Goal: Task Accomplishment & Management: Complete application form

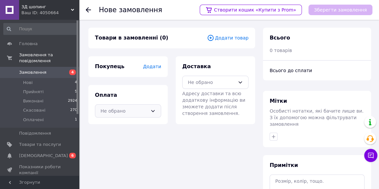
click at [150, 110] on div "Не обрано" at bounding box center [128, 110] width 66 height 13
click at [117, 135] on span "Післяплата" at bounding box center [132, 137] width 45 height 7
click at [153, 69] on div "Додати" at bounding box center [152, 66] width 18 height 7
click at [152, 68] on span "Додати" at bounding box center [152, 66] width 18 height 5
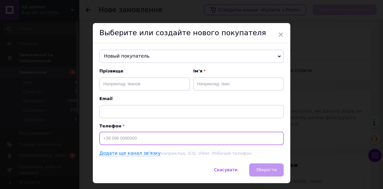
click at [115, 137] on input at bounding box center [191, 138] width 184 height 13
type input "[PHONE_NUMBER]"
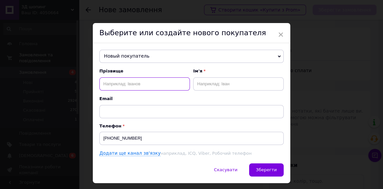
click at [118, 86] on input "text" at bounding box center [144, 83] width 91 height 13
type input "бородшнов"
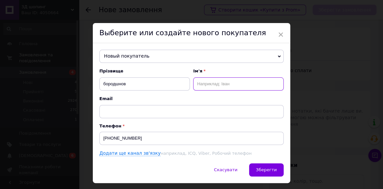
click at [203, 82] on input "text" at bounding box center [238, 83] width 91 height 13
type input "[PERSON_NAME]"
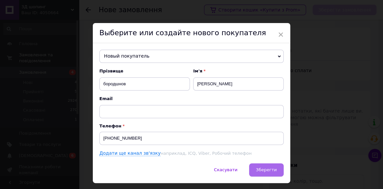
click at [262, 164] on button "Зберегти" at bounding box center [266, 169] width 35 height 13
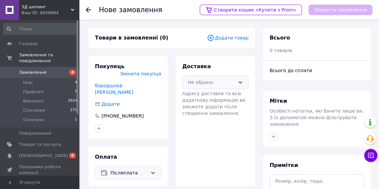
click at [233, 85] on div "Не обрано" at bounding box center [211, 82] width 47 height 7
click at [224, 96] on span "Нова Пошта (платна)" at bounding box center [220, 96] width 45 height 7
click at [233, 38] on span "Додати товар" at bounding box center [227, 37] width 41 height 7
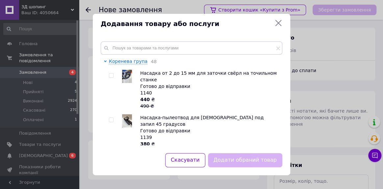
click at [110, 76] on input "checkbox" at bounding box center [111, 75] width 4 height 4
checkbox input "true"
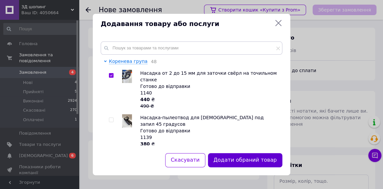
click at [232, 159] on button "Додати обраний товар" at bounding box center [245, 160] width 74 height 14
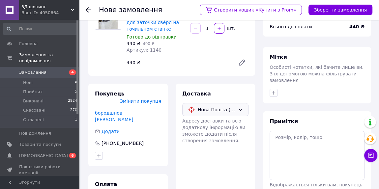
scroll to position [30, 0]
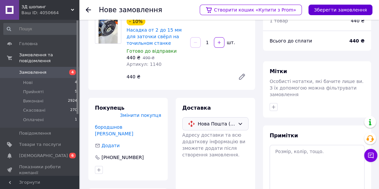
click at [333, 8] on button "Зберегти замовлення" at bounding box center [340, 10] width 64 height 11
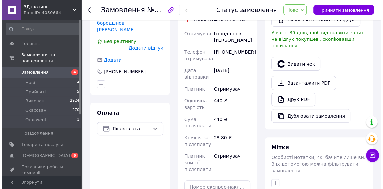
scroll to position [79, 0]
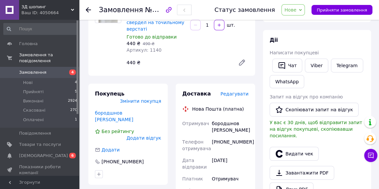
click at [232, 91] on span "Редагувати" at bounding box center [234, 93] width 28 height 5
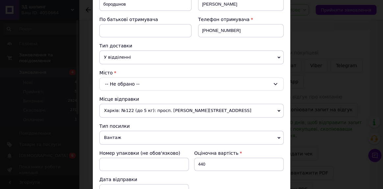
scroll to position [120, 0]
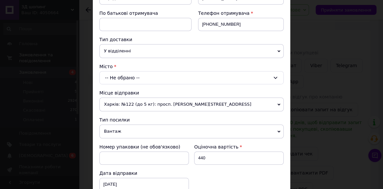
click at [126, 75] on div "-- Не обрано --" at bounding box center [191, 77] width 184 height 13
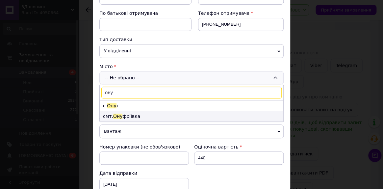
type input "ону"
click at [119, 117] on span "Ону" at bounding box center [117, 116] width 9 height 5
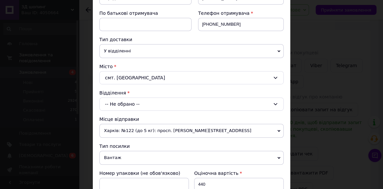
click at [117, 102] on div "-- Не обрано --" at bounding box center [191, 103] width 184 height 13
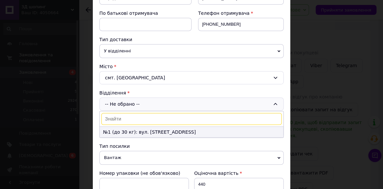
click at [120, 131] on li "№1 (до 30 кг): вул. [STREET_ADDRESS]" at bounding box center [192, 132] width 184 height 11
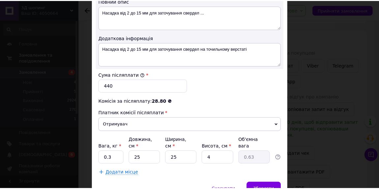
scroll to position [359, 0]
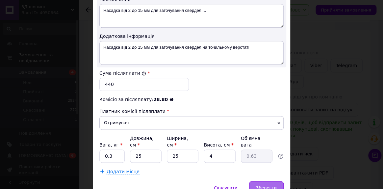
click at [262, 185] on span "Зберегти" at bounding box center [266, 187] width 21 height 5
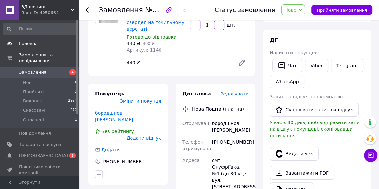
click at [28, 42] on span "Головна" at bounding box center [28, 44] width 18 height 6
